Goal: Find specific page/section: Find specific page/section

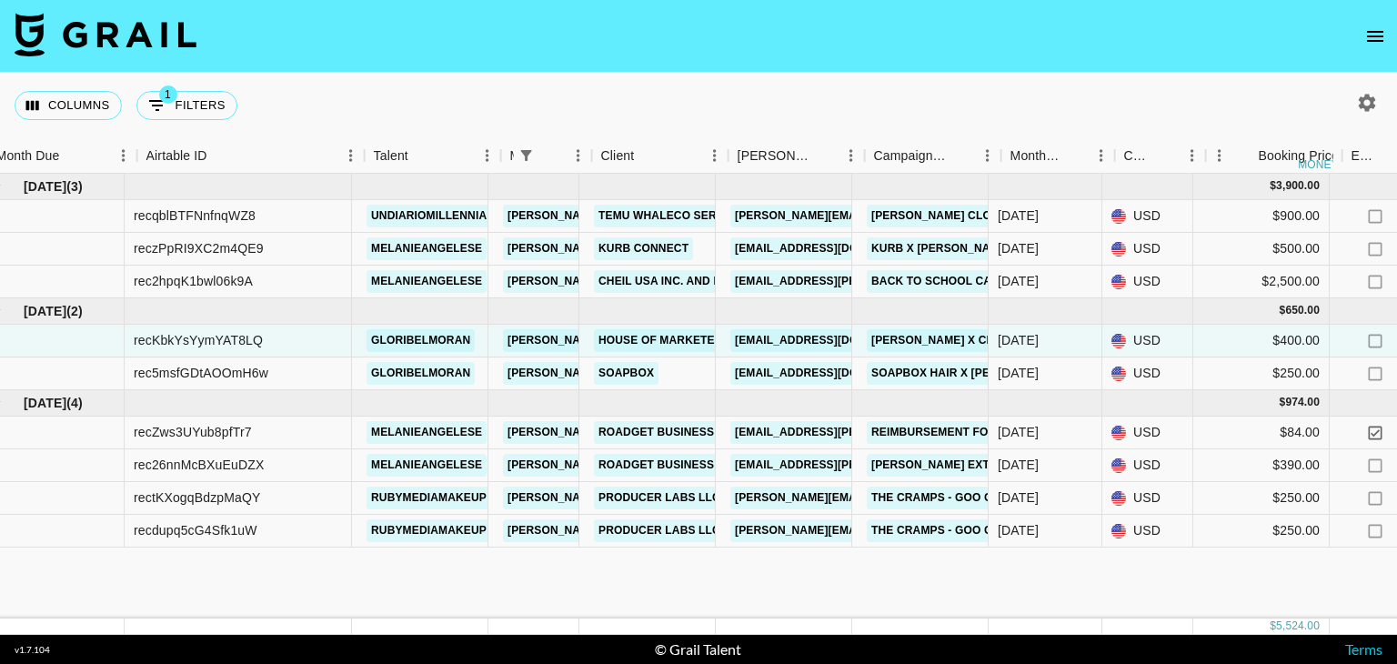
scroll to position [0, 11]
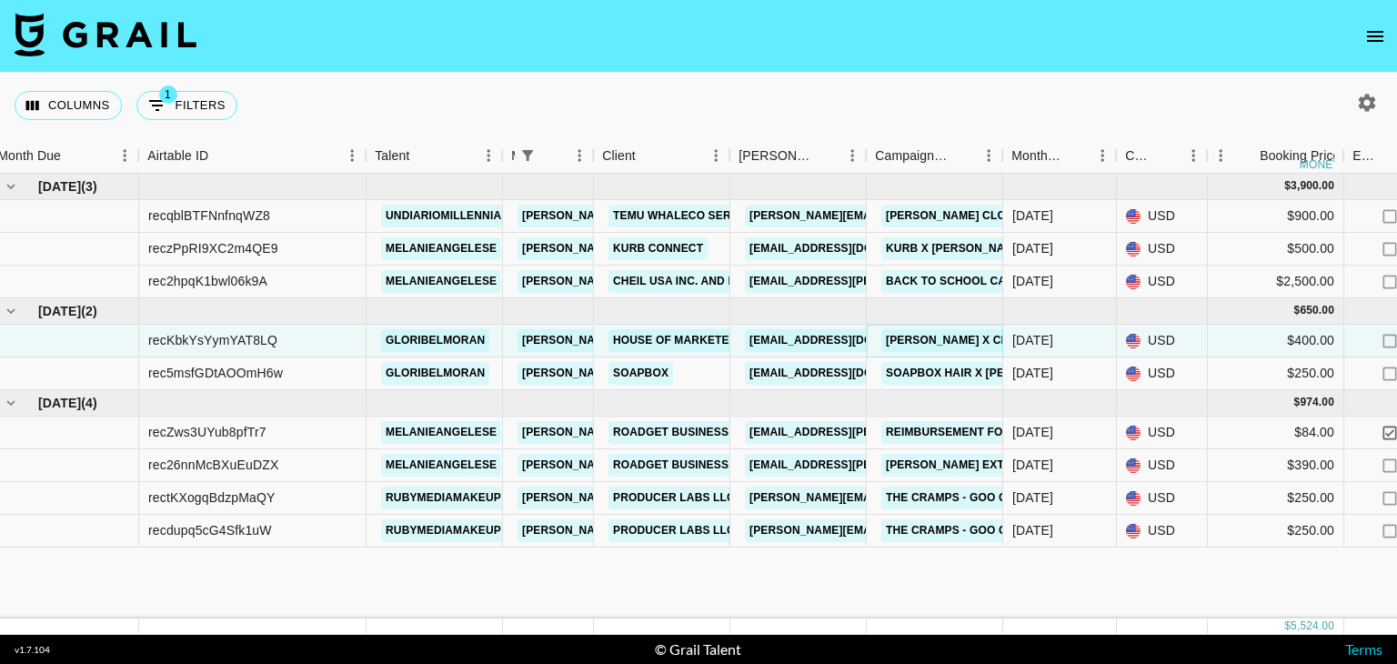
click at [924, 341] on link "[PERSON_NAME] x Chispa UGC" at bounding box center [974, 340] width 185 height 23
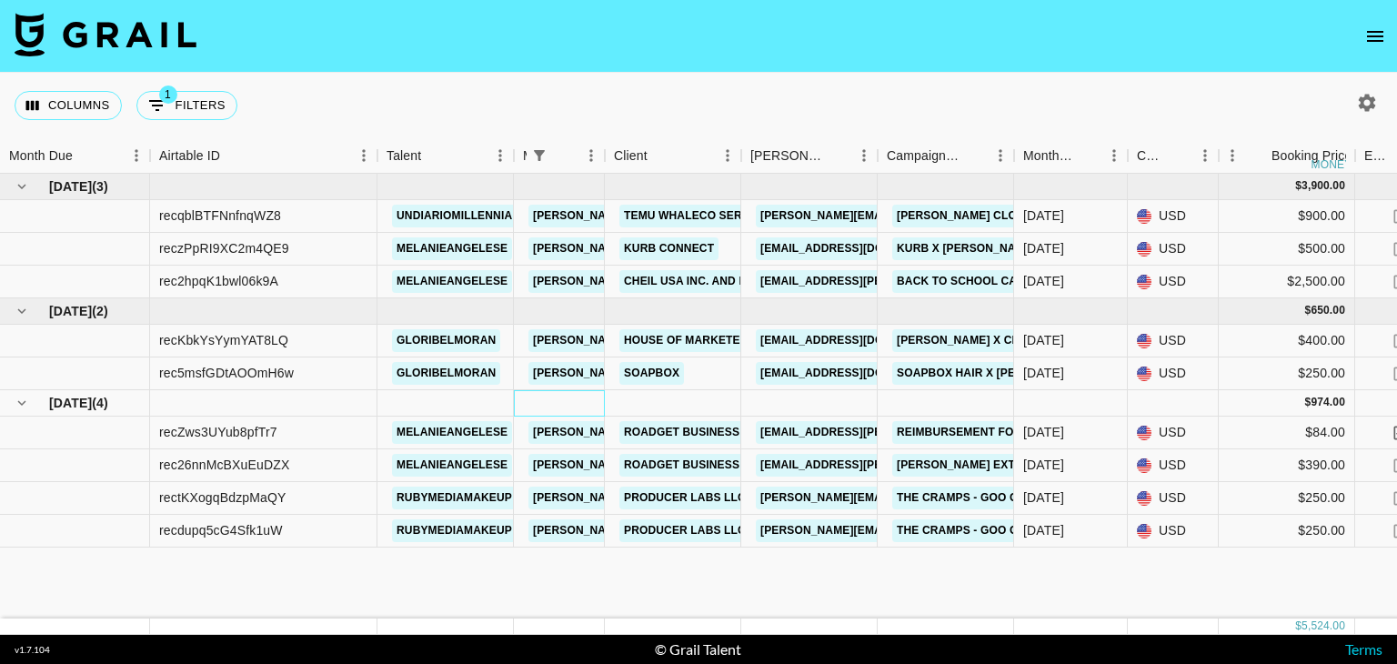
click at [519, 399] on div at bounding box center [559, 403] width 91 height 26
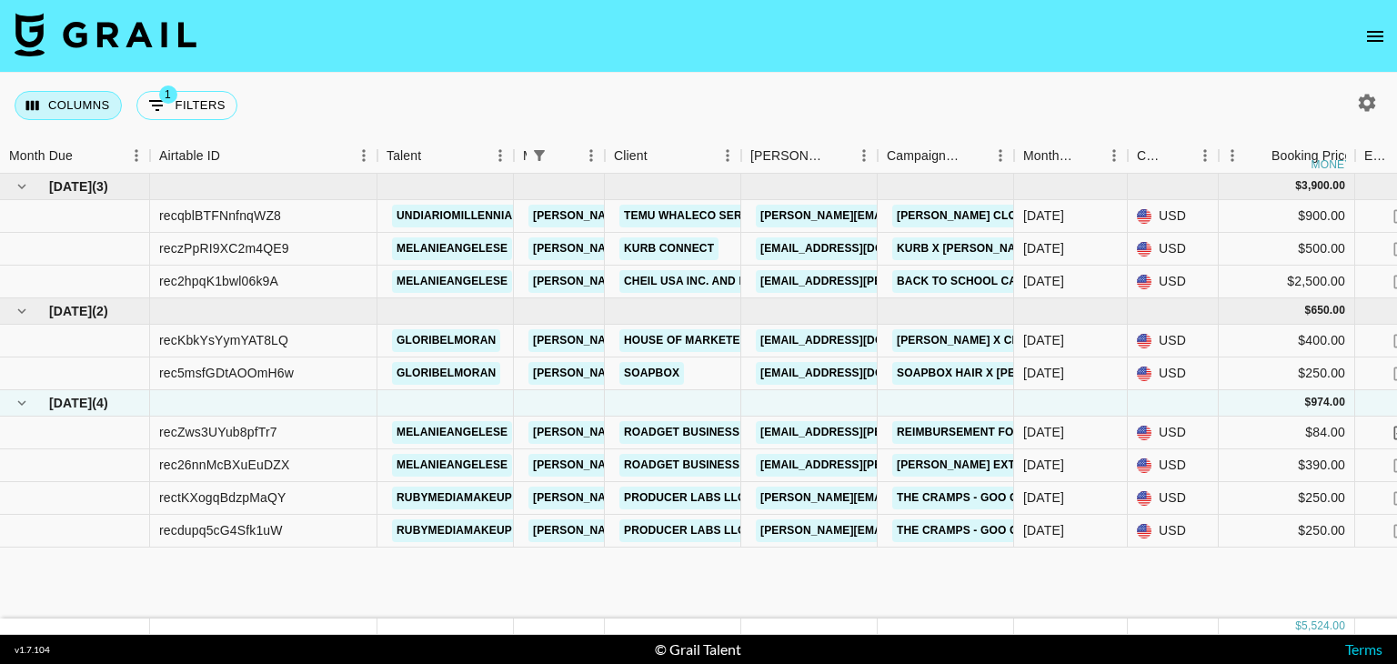
click at [73, 103] on button "Columns" at bounding box center [68, 105] width 107 height 29
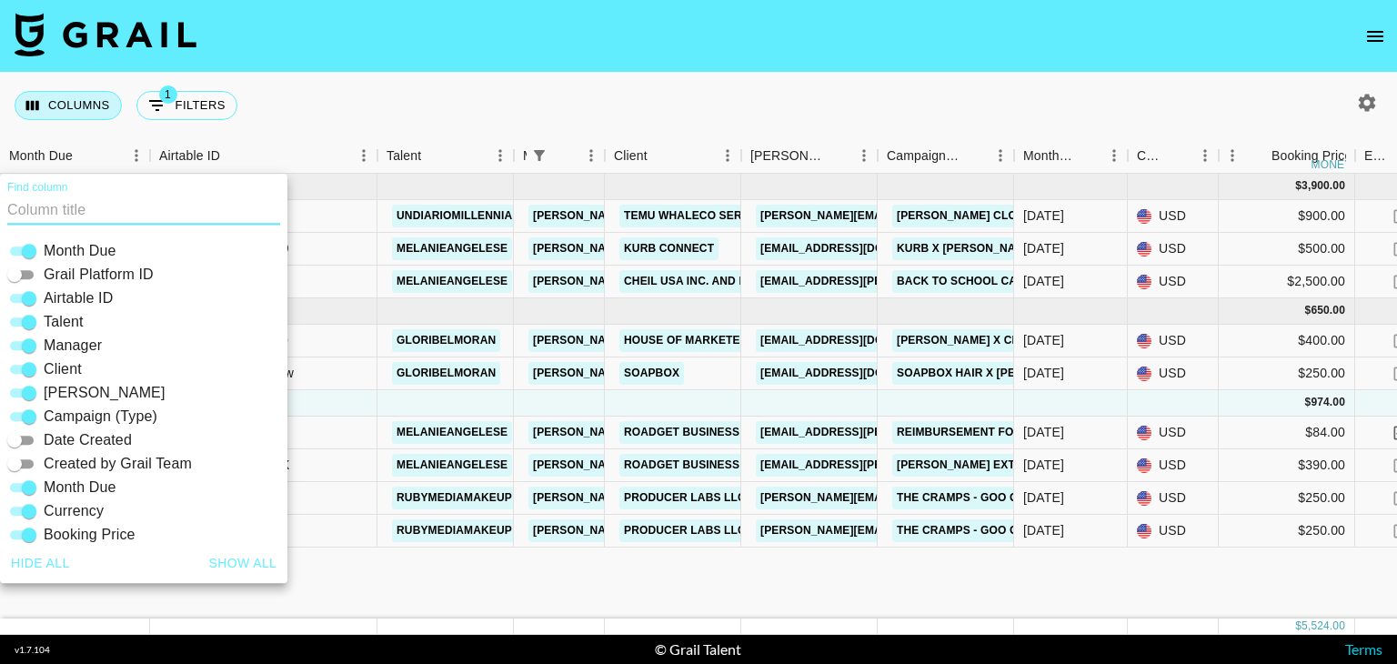
click at [73, 103] on button "Columns" at bounding box center [68, 105] width 107 height 29
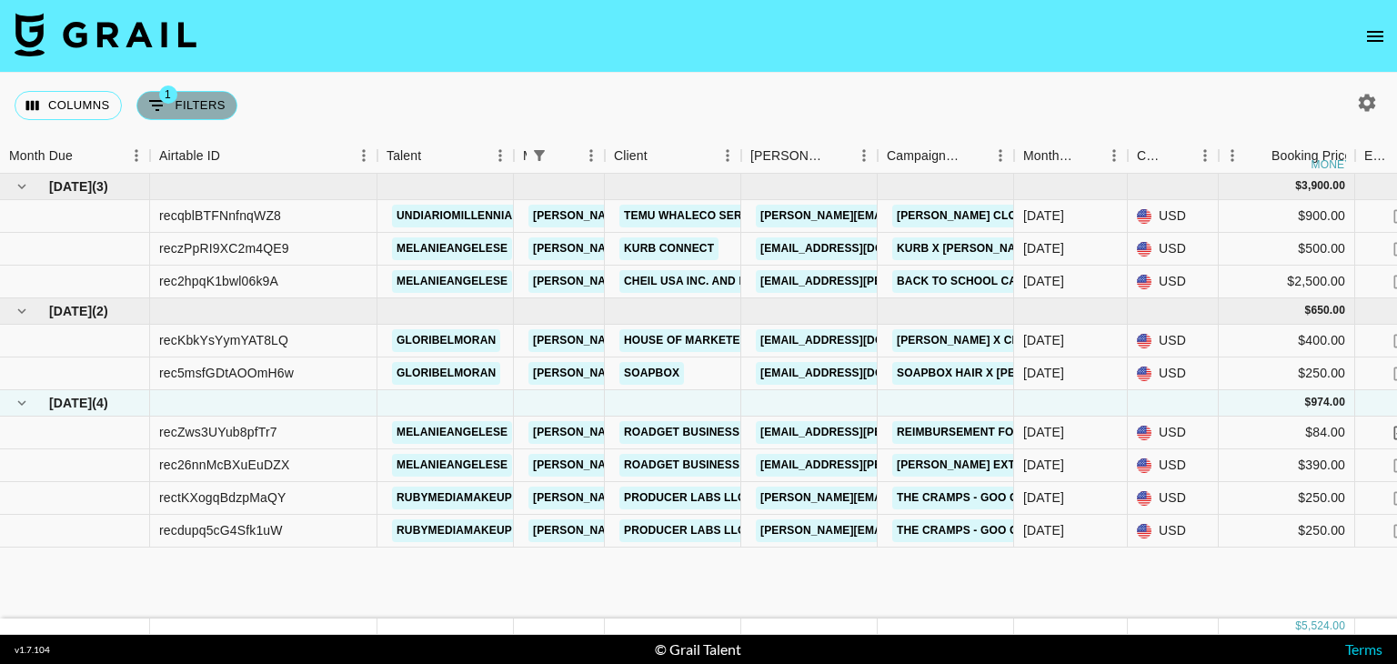
click at [189, 103] on button "1 Filters" at bounding box center [186, 105] width 101 height 29
select select "managerIds"
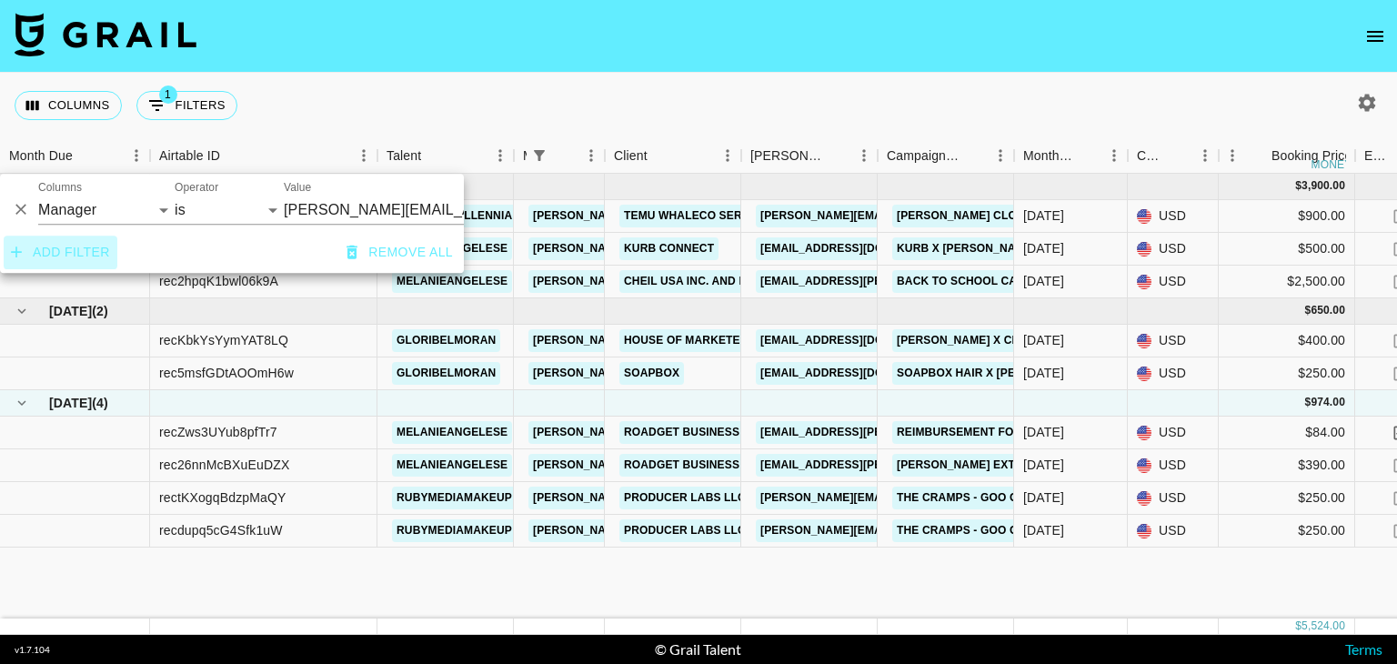
click at [100, 258] on button "Add filter" at bounding box center [61, 253] width 114 height 34
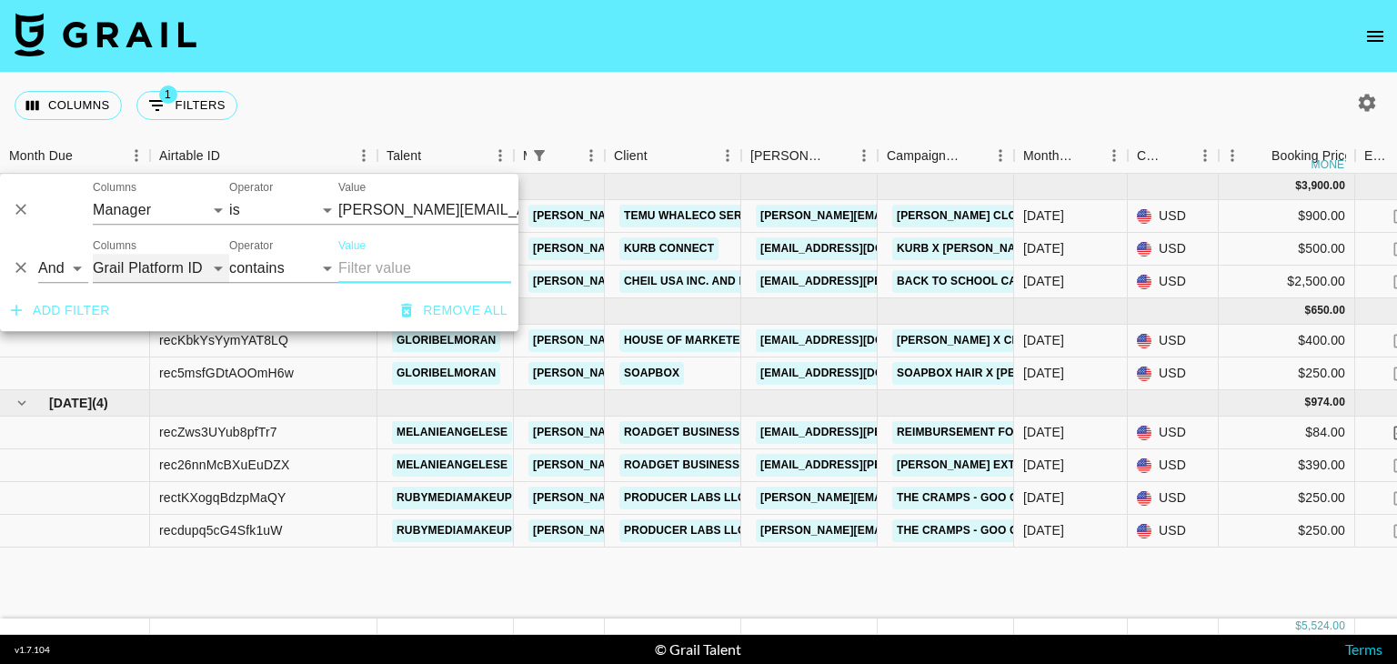
click at [200, 267] on select "Grail Platform ID Airtable ID Talent Manager Client Booker Campaign (Type) Date…" at bounding box center [161, 268] width 136 height 29
select select "talentName"
click at [93, 254] on select "Grail Platform ID Airtable ID Talent Manager Client Booker Campaign (Type) Date…" at bounding box center [161, 268] width 136 height 29
type input "[PERSON_NAME][EMAIL_ADDRESS][PERSON_NAME][DOMAIN_NAME]"
click at [405, 263] on input "Value" at bounding box center [424, 268] width 173 height 29
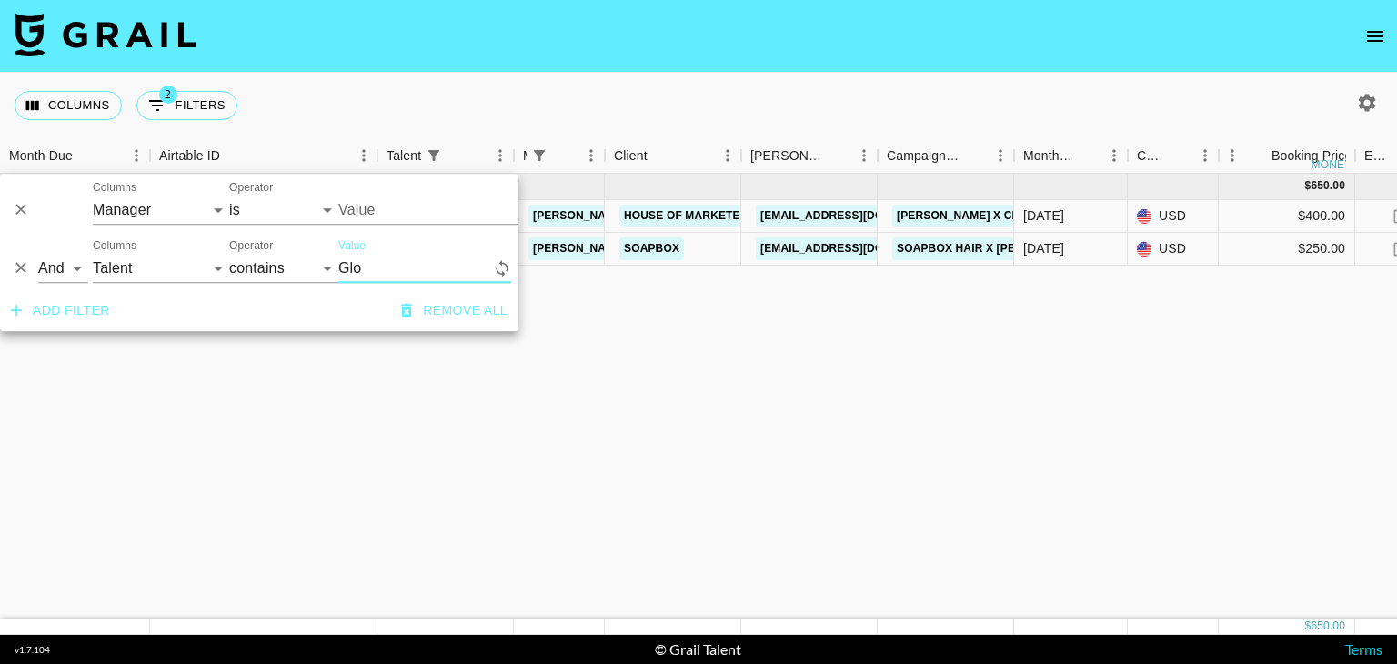
type input "Glor"
type input "[PERSON_NAME][EMAIL_ADDRESS][PERSON_NAME][DOMAIN_NAME]"
type input "Glori"
type input "[PERSON_NAME][EMAIL_ADDRESS][PERSON_NAME][DOMAIN_NAME]"
type input "Glori"
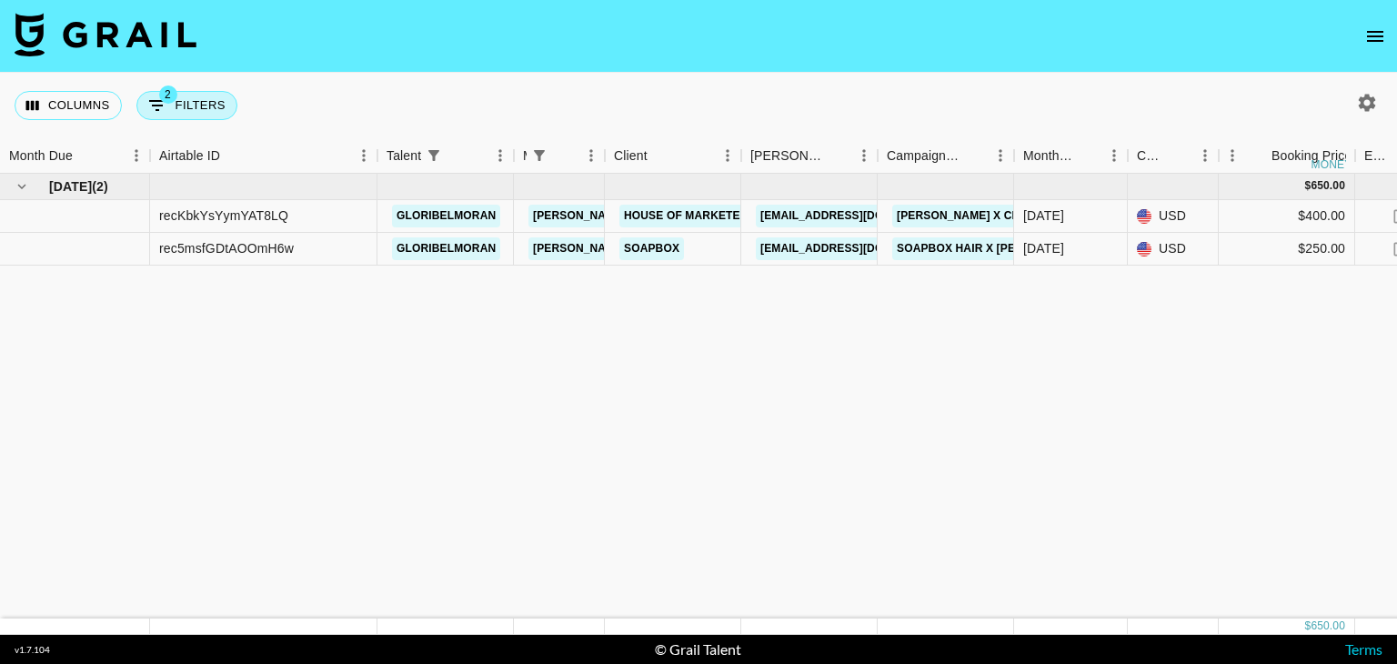
click at [204, 103] on button "2 Filters" at bounding box center [186, 105] width 101 height 29
select select "managerIds"
select select "talentName"
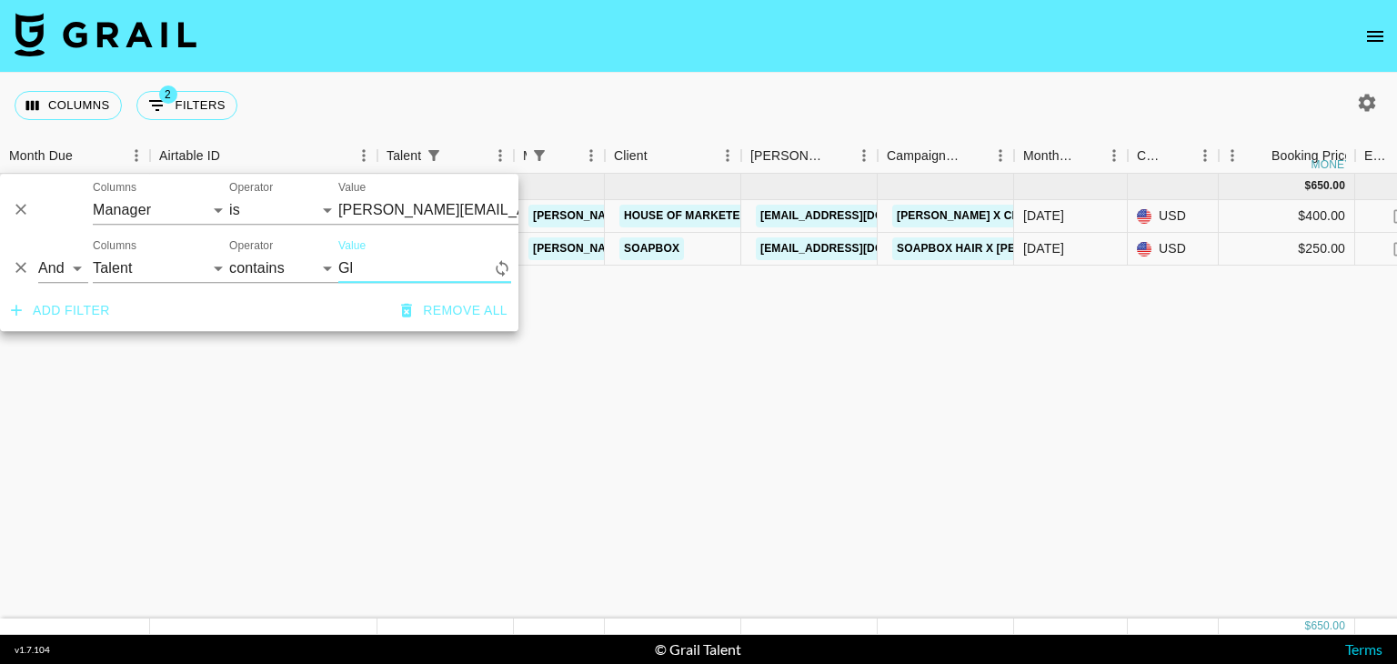
type input "G"
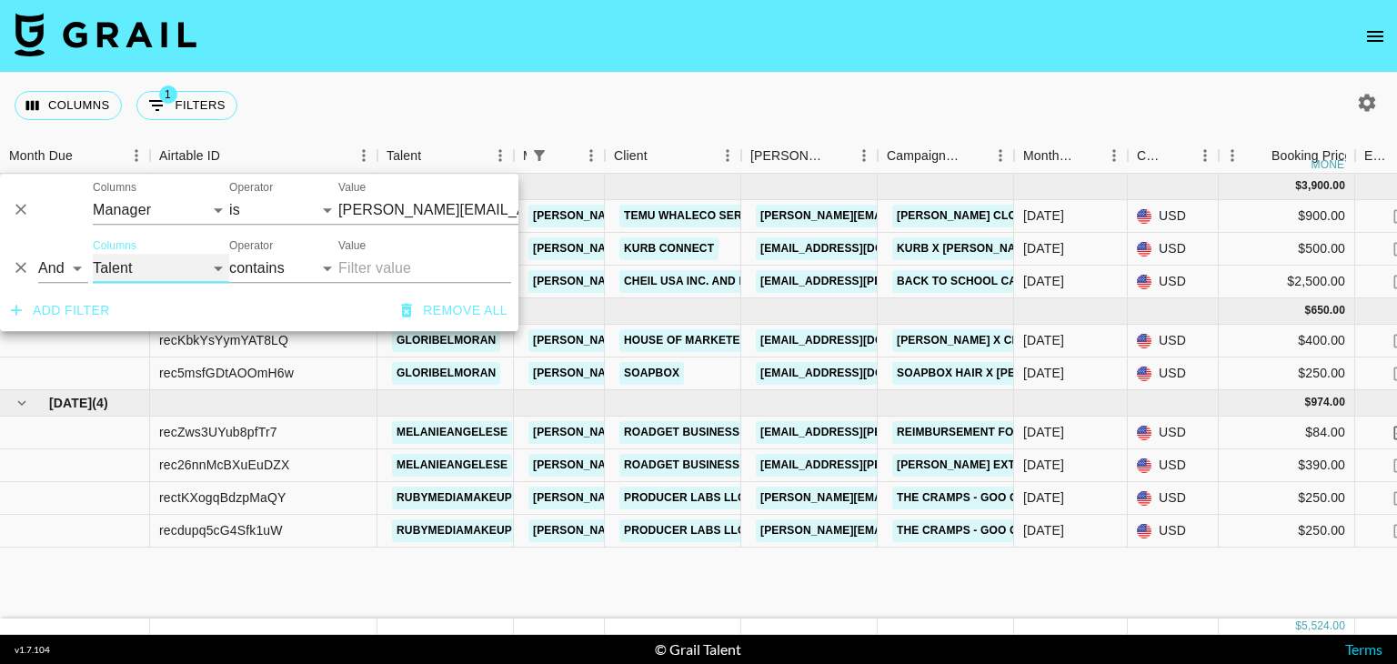
click at [151, 257] on select "Grail Platform ID Airtable ID Talent Manager Client Booker Campaign (Type) Date…" at bounding box center [161, 268] width 136 height 29
select select "airtableId"
click at [93, 254] on select "Grail Platform ID Airtable ID Talent Manager Client Booker Campaign (Type) Date…" at bounding box center [161, 268] width 136 height 29
type input "[PERSON_NAME][EMAIL_ADDRESS][PERSON_NAME][DOMAIN_NAME]"
click at [416, 271] on input "Value" at bounding box center [424, 268] width 173 height 29
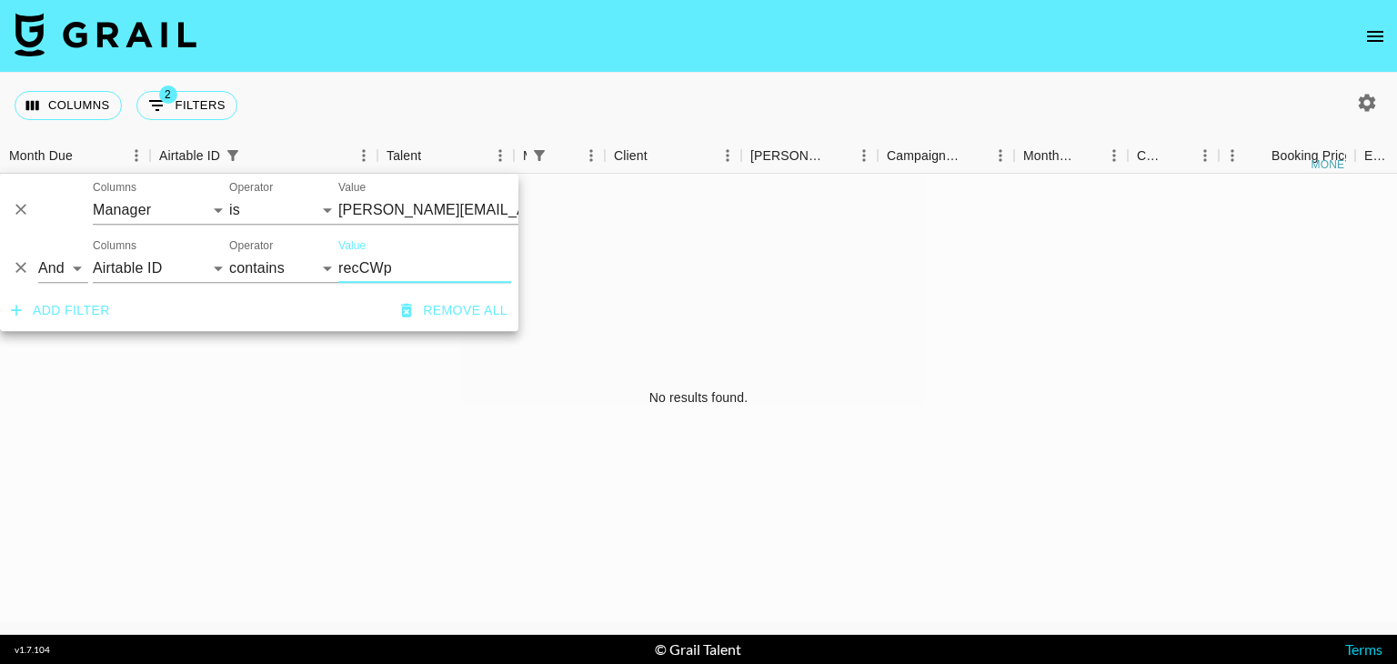
type input "recCWpE"
type input "[PERSON_NAME][EMAIL_ADDRESS][PERSON_NAME][DOMAIN_NAME]"
type input "recCWpES7onRT"
type input "[PERSON_NAME][EMAIL_ADDRESS][PERSON_NAME][DOMAIN_NAME]"
type input "recCWpES7onRTZVEg"
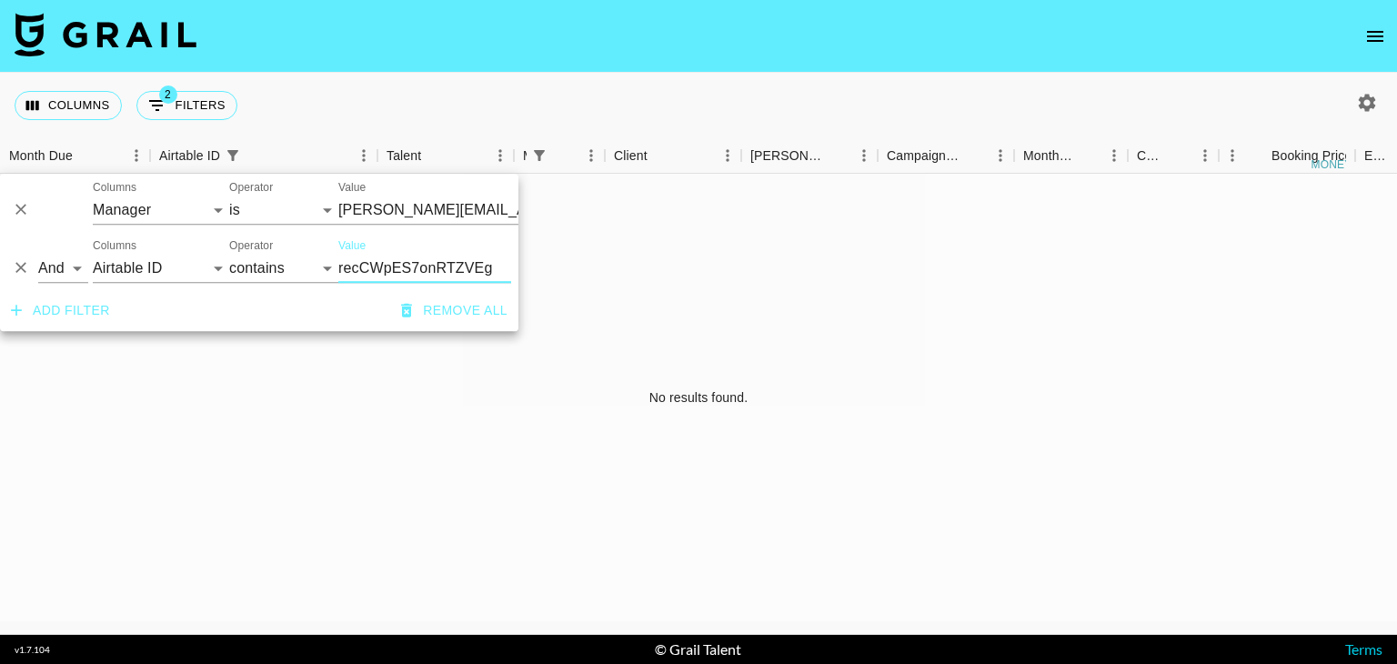
click at [250, 348] on div "No results found." at bounding box center [698, 398] width 1397 height 448
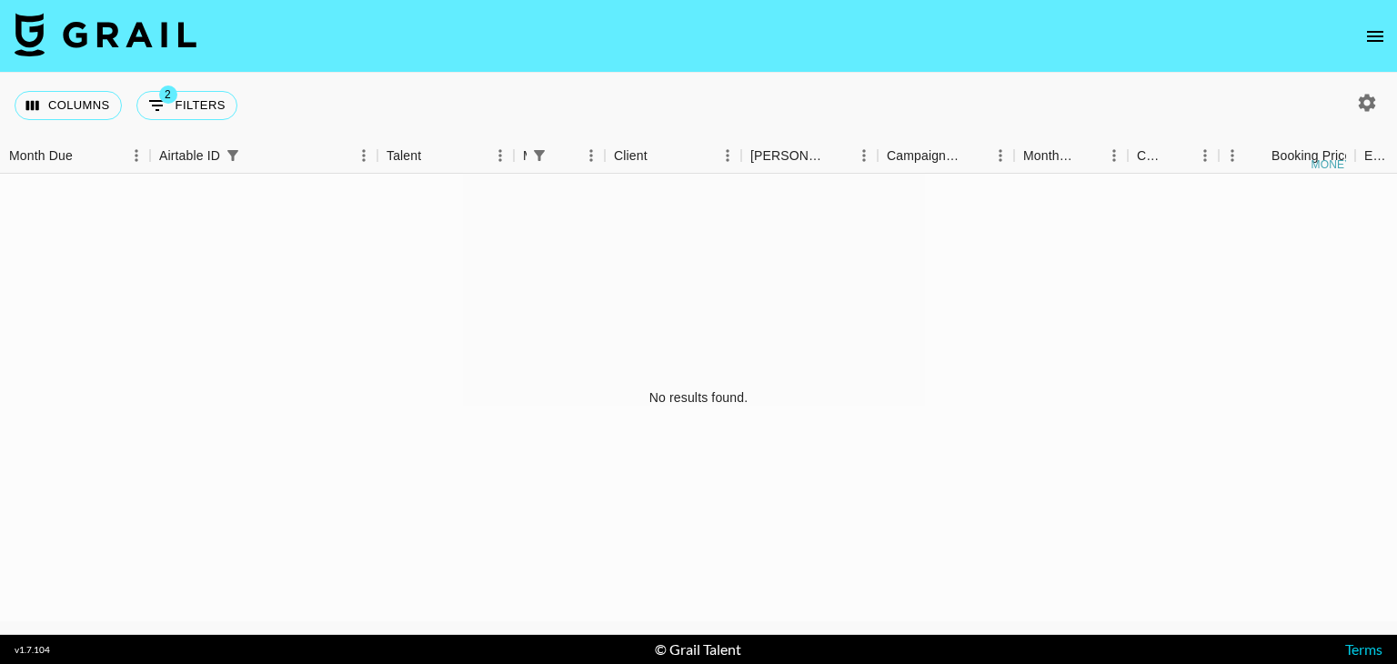
click at [449, 474] on div "No results found." at bounding box center [698, 398] width 1397 height 448
click at [167, 115] on button "2 Filters" at bounding box center [186, 105] width 101 height 29
select select "managerIds"
select select "airtableId"
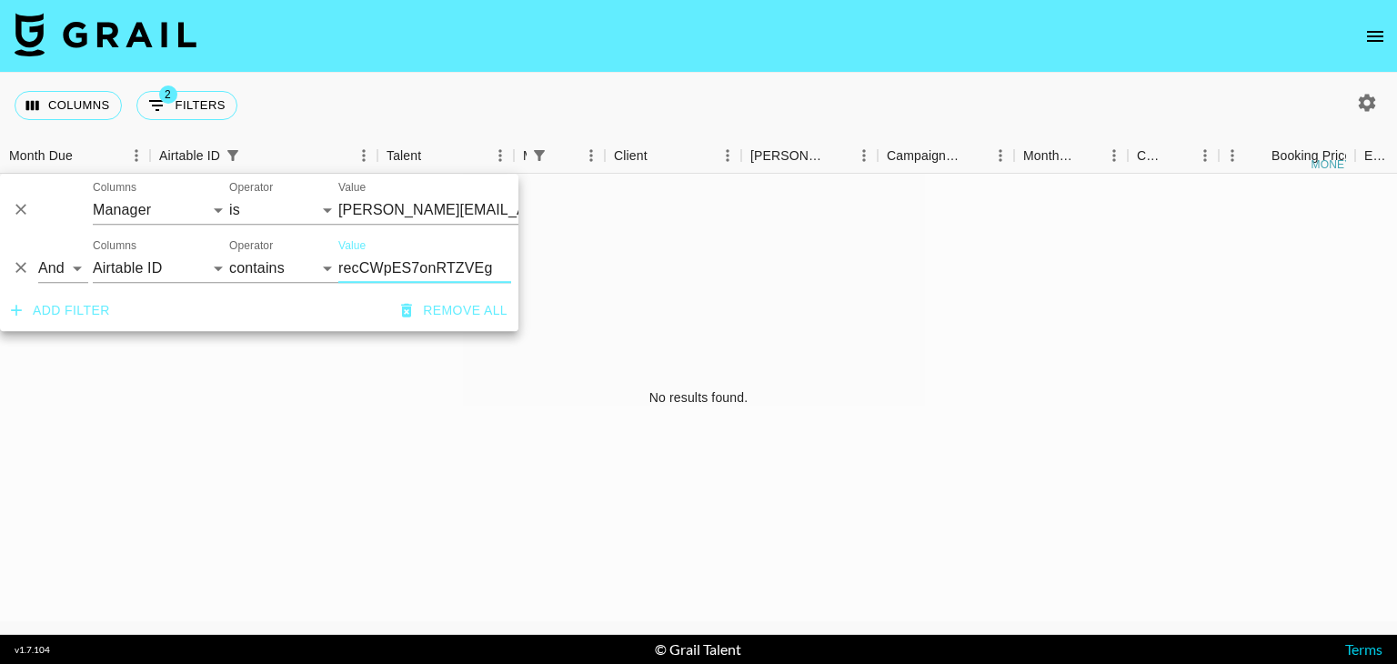
click at [434, 318] on button "Remove all" at bounding box center [454, 311] width 121 height 34
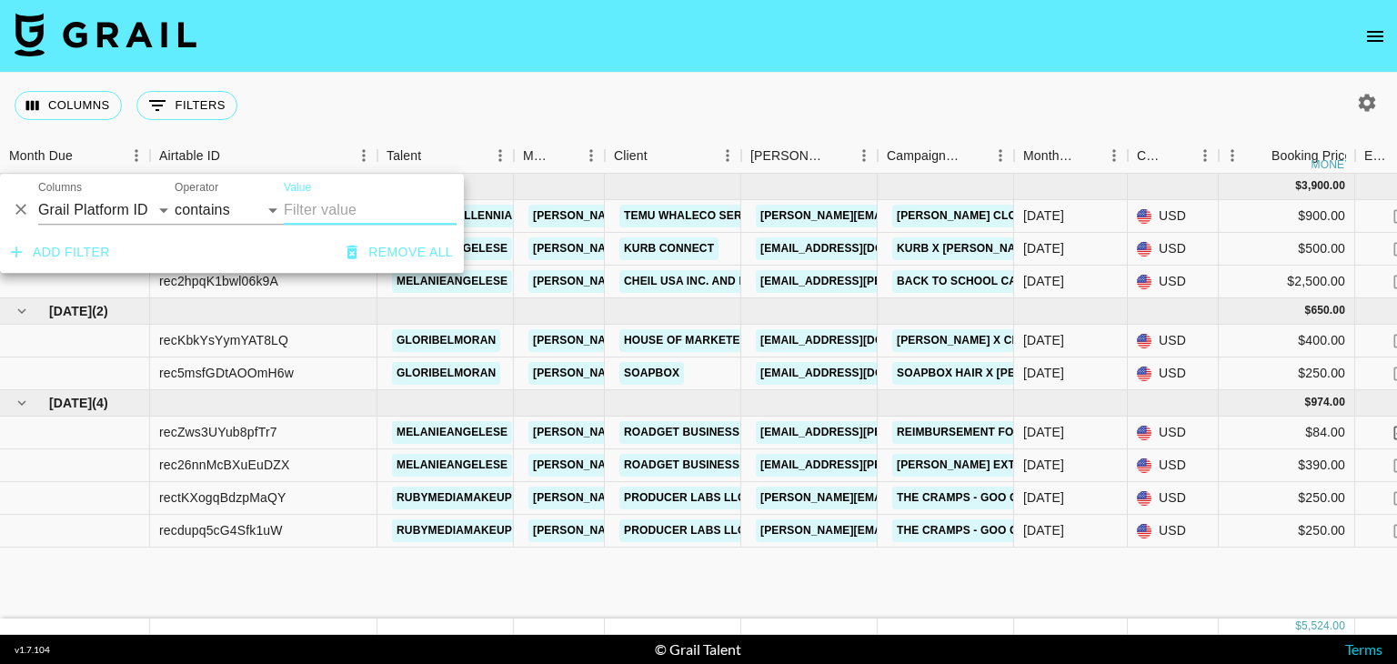
click at [1023, 106] on div "Columns 0 Filters + Booking" at bounding box center [698, 106] width 1397 height 66
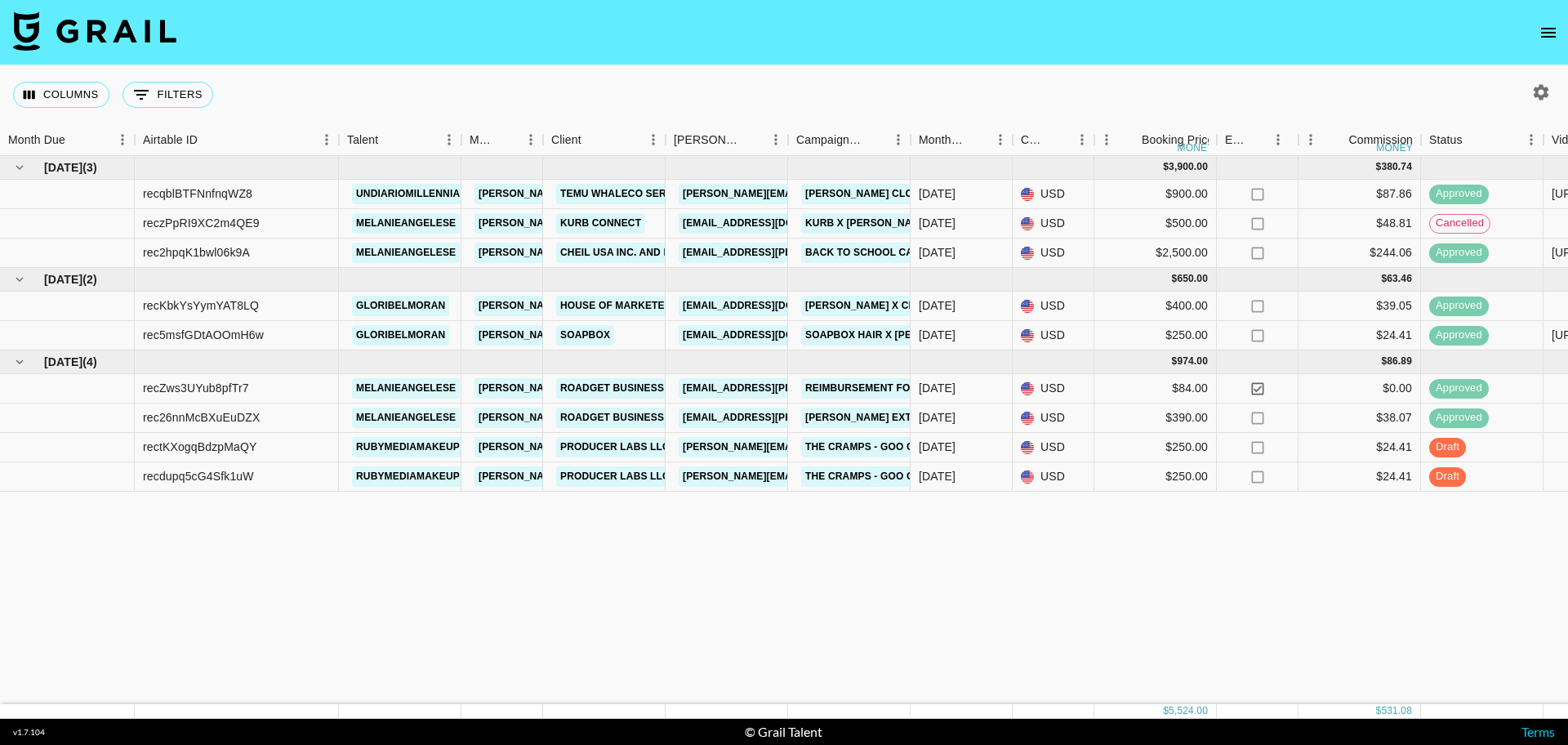
drag, startPoint x: 1235, startPoint y: 6, endPoint x: 985, endPoint y: 538, distance: 587.8
click at [985, 538] on div "Jul '25 ( 3 ) $ 3,900.00 $ 380.74 recqblBTFNnfnqWZ8 undiariomillennial ayanna.r…" at bounding box center [1355, 430] width 2711 height 548
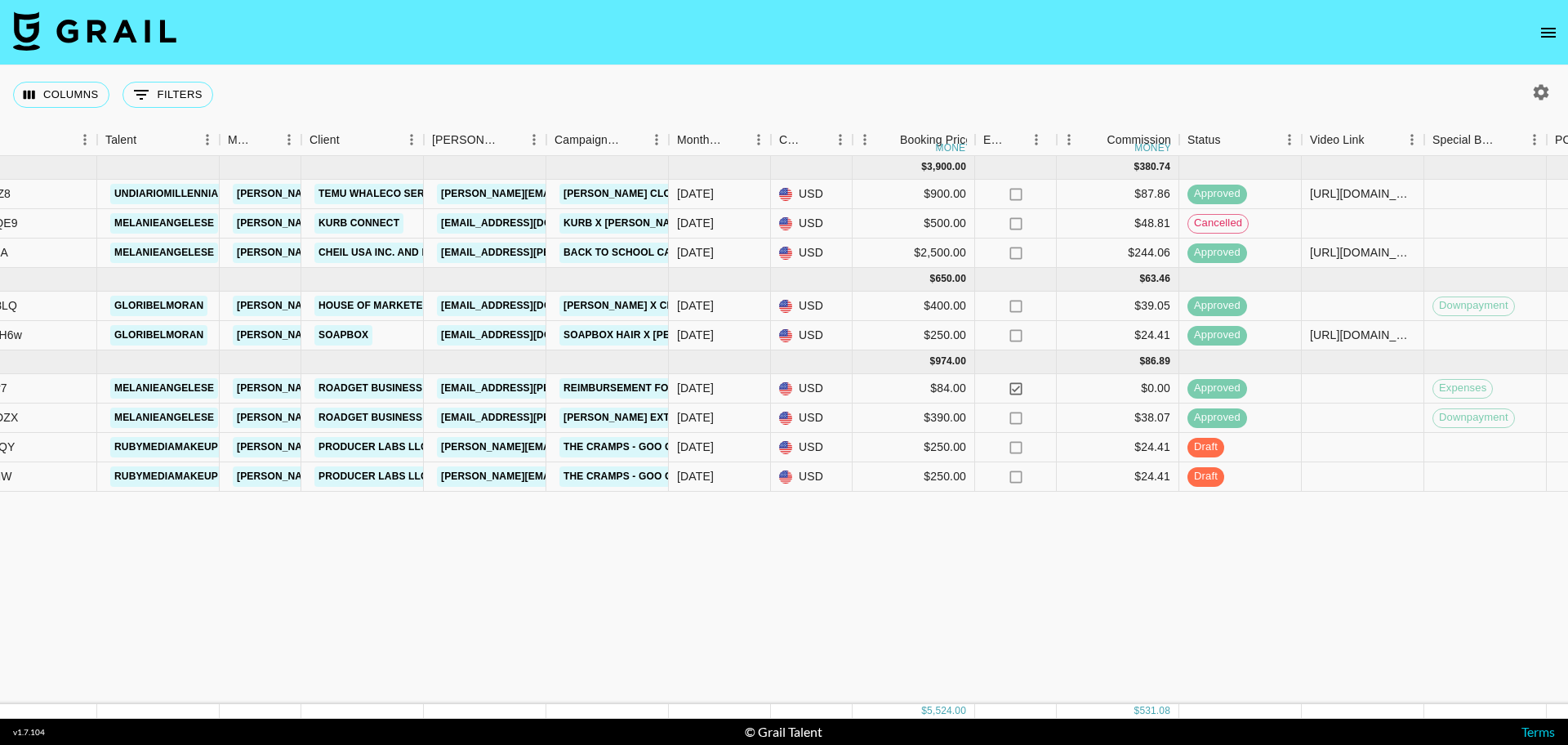
scroll to position [0, 241]
